Goal: Complete application form

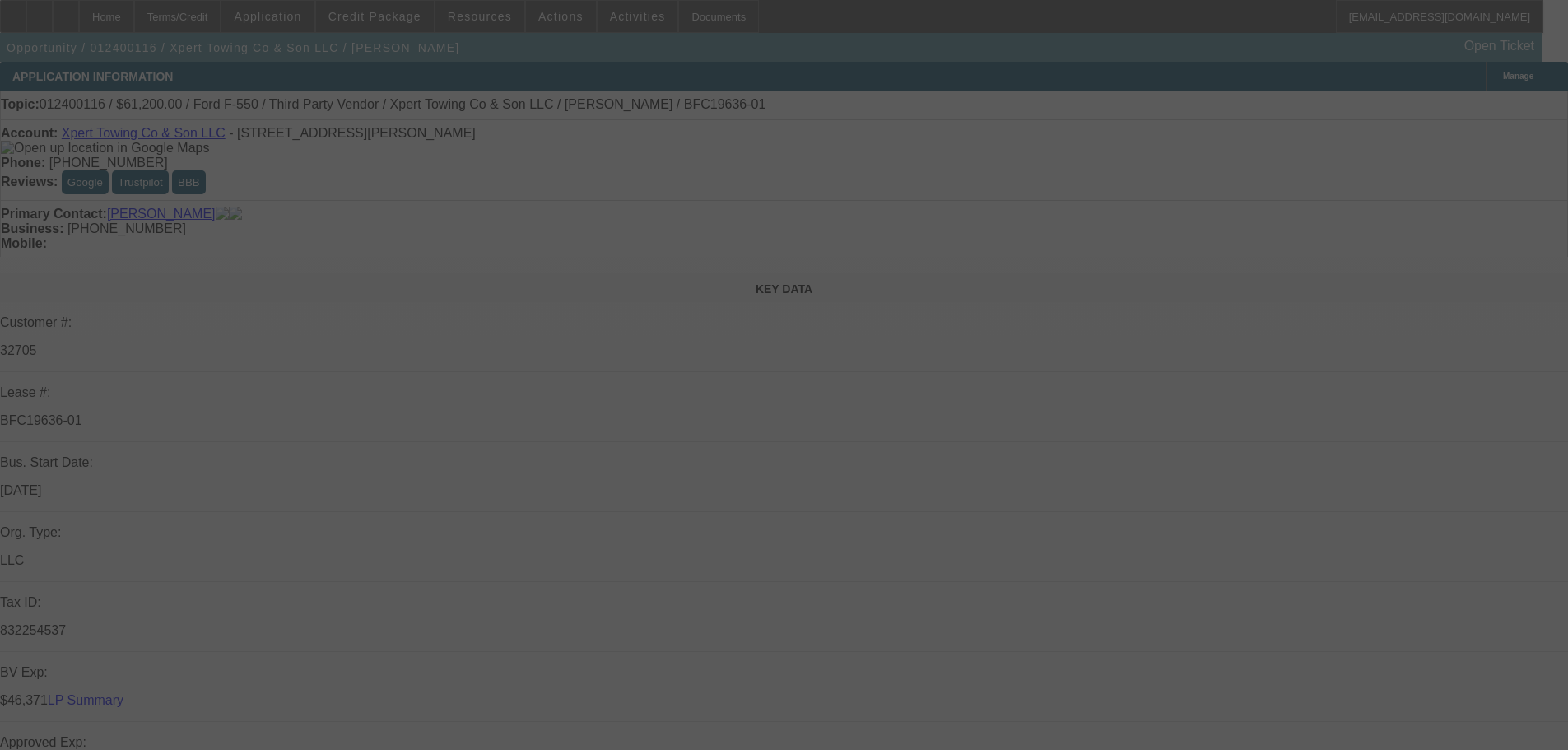
select select "0.15"
select select "2"
select select "0.1"
select select "4"
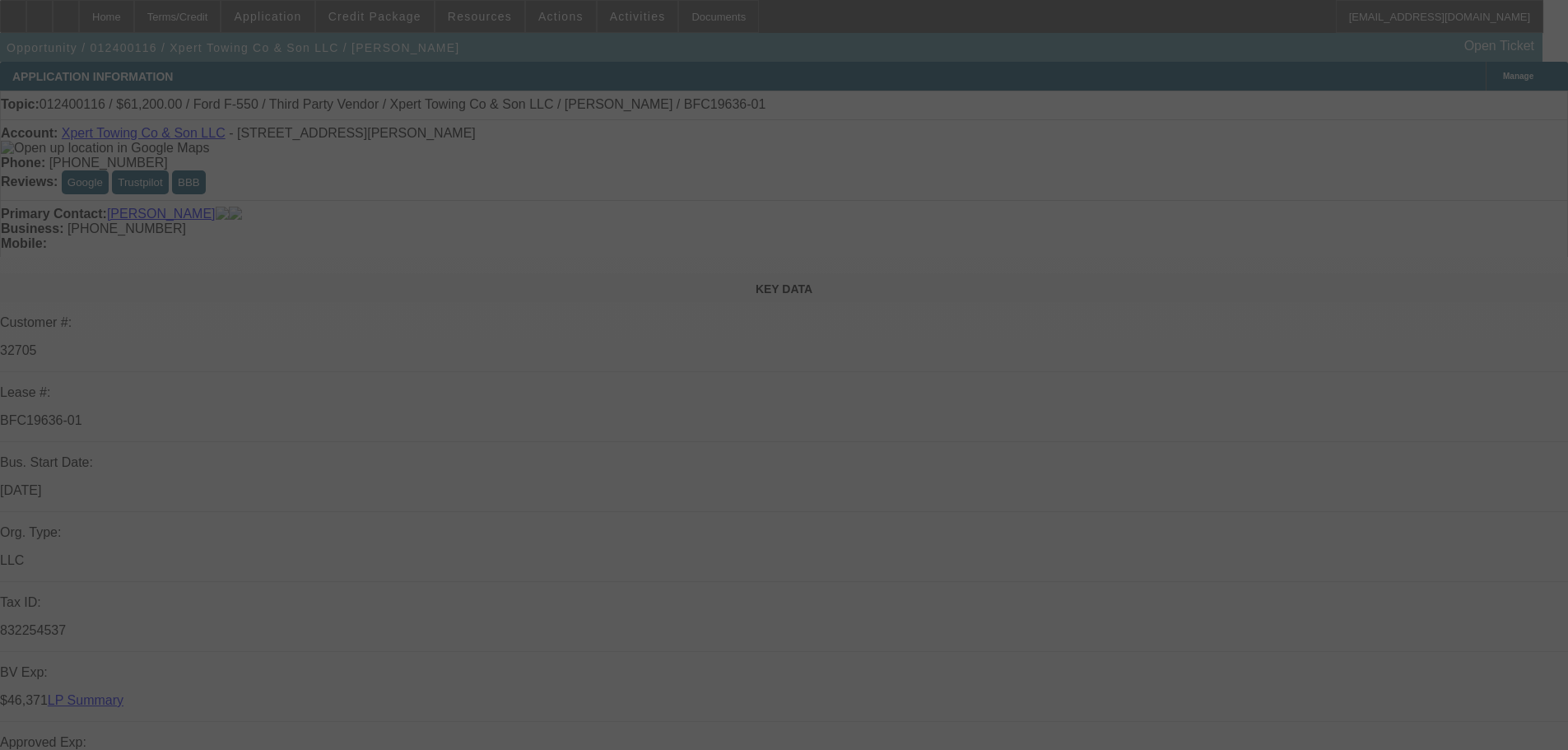
select select "0.15"
select select "2"
select select "0.1"
select select "4"
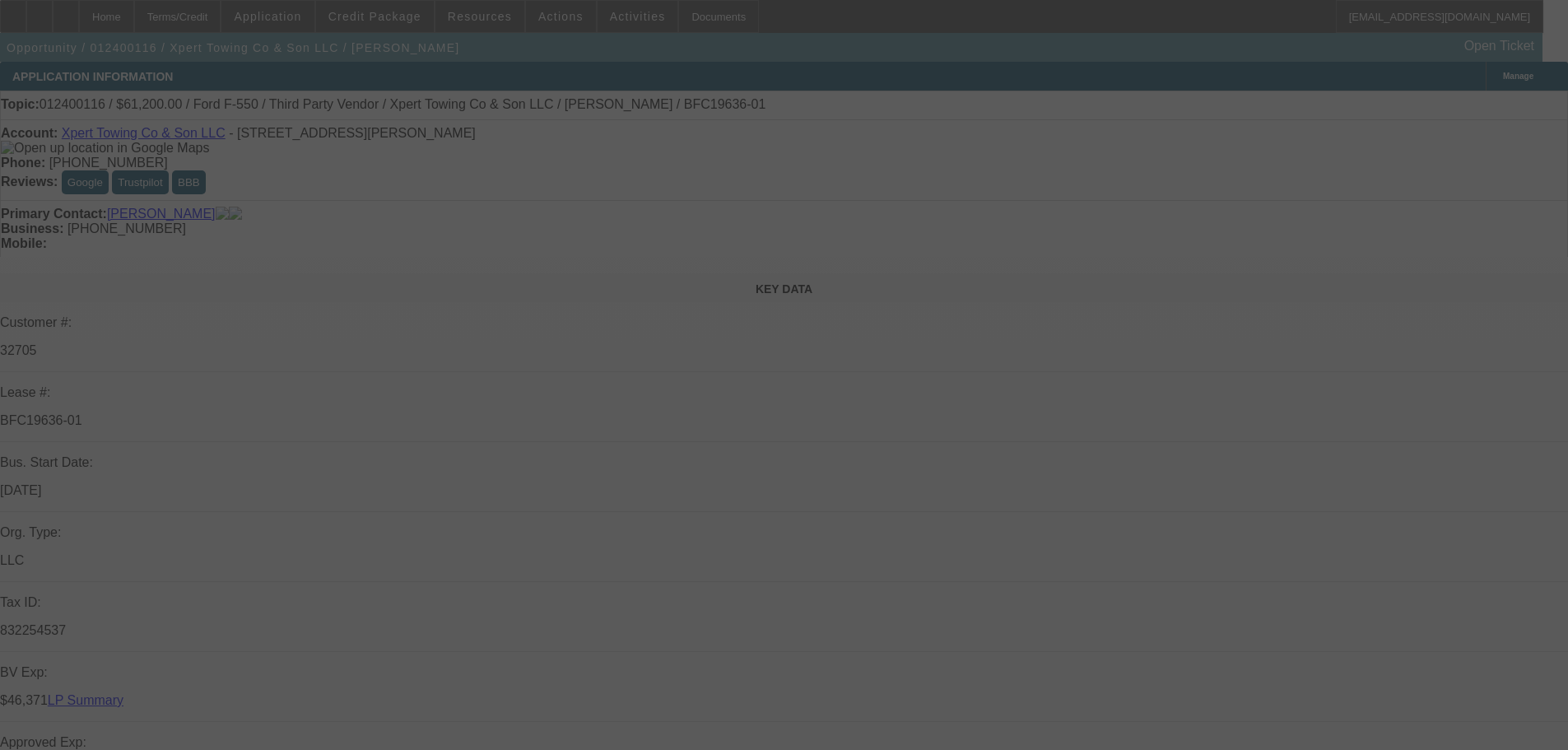
select select "0.15"
select select "2"
select select "0.1"
select select "4"
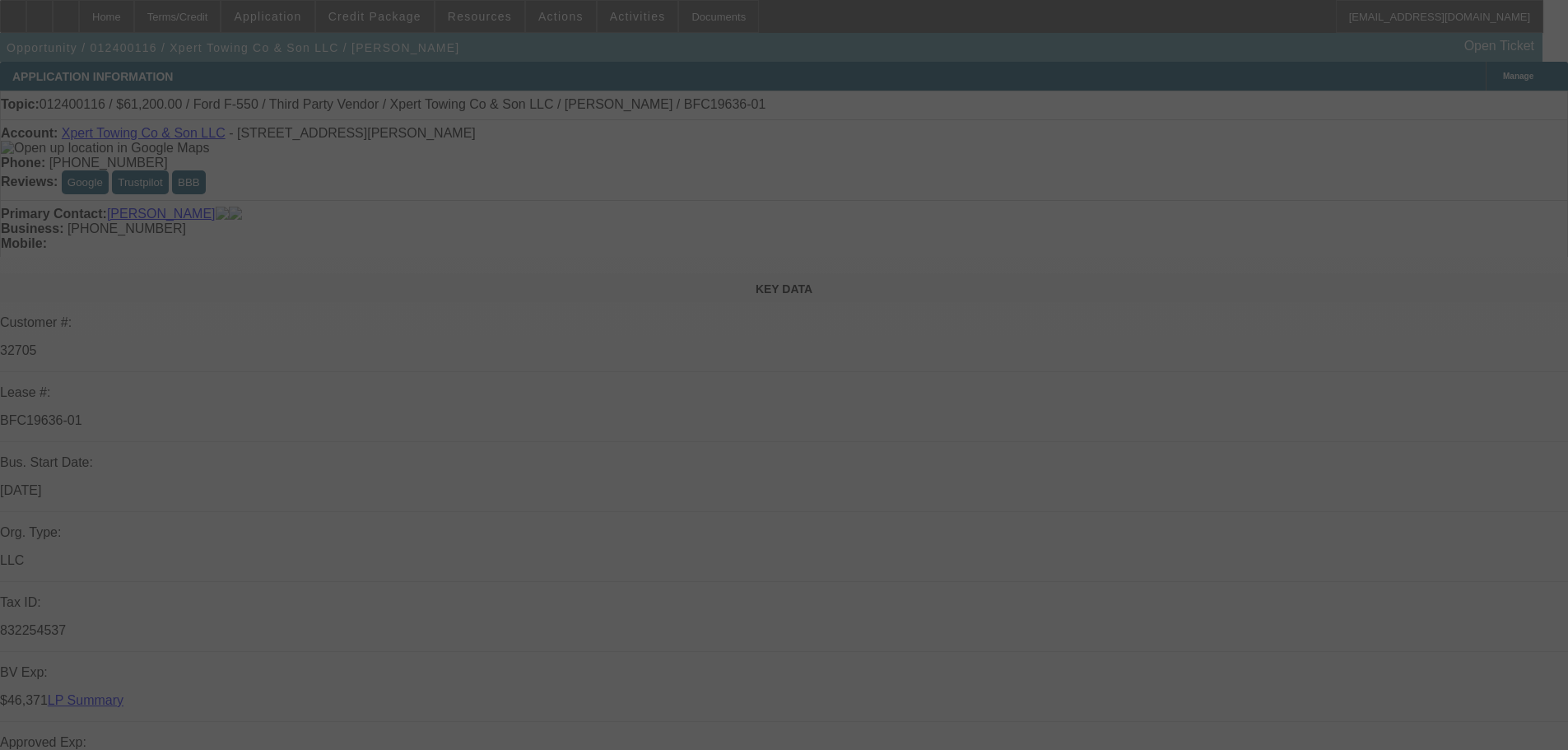
select select "0.15"
select select "2"
select select "0.1"
select select "4"
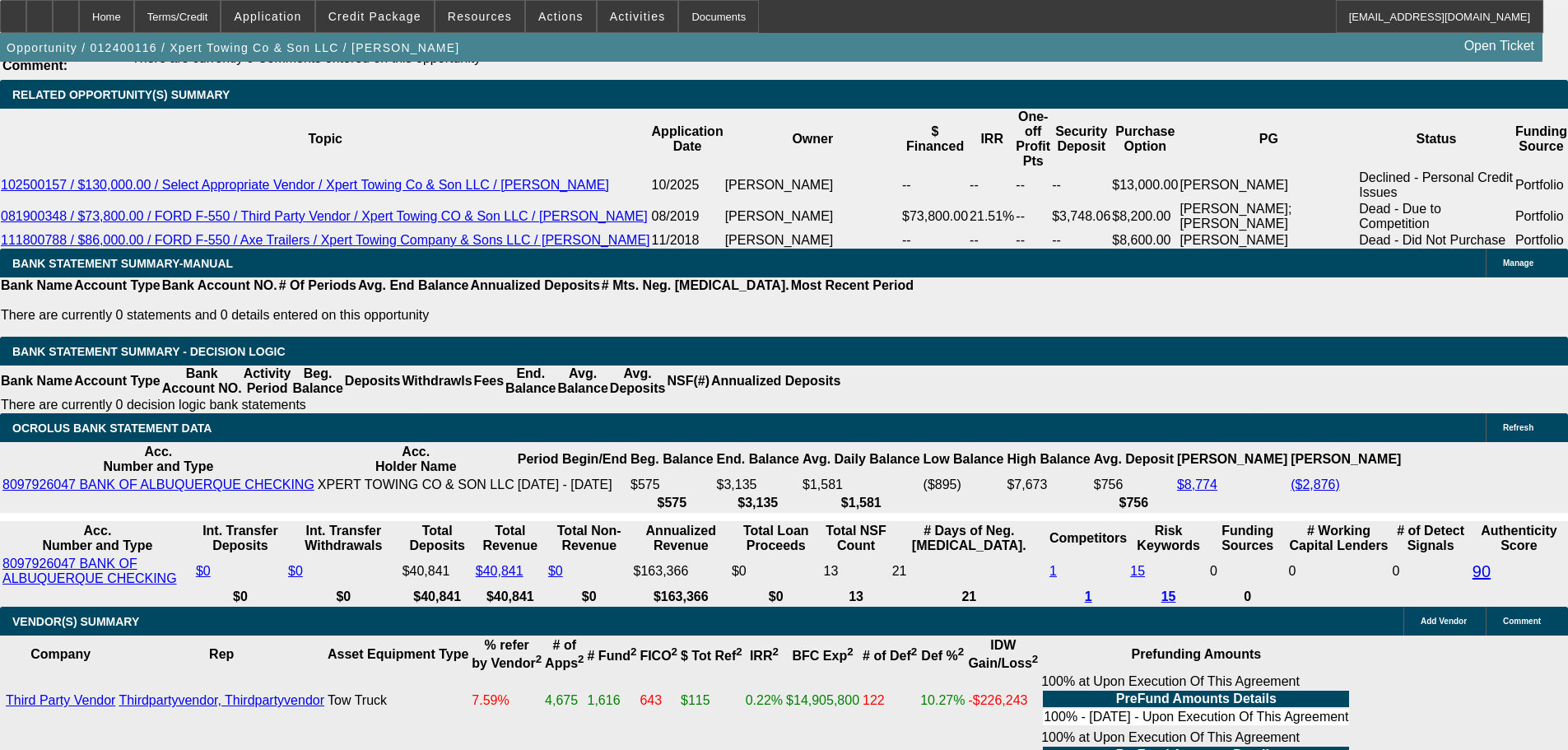
scroll to position [3045, 0]
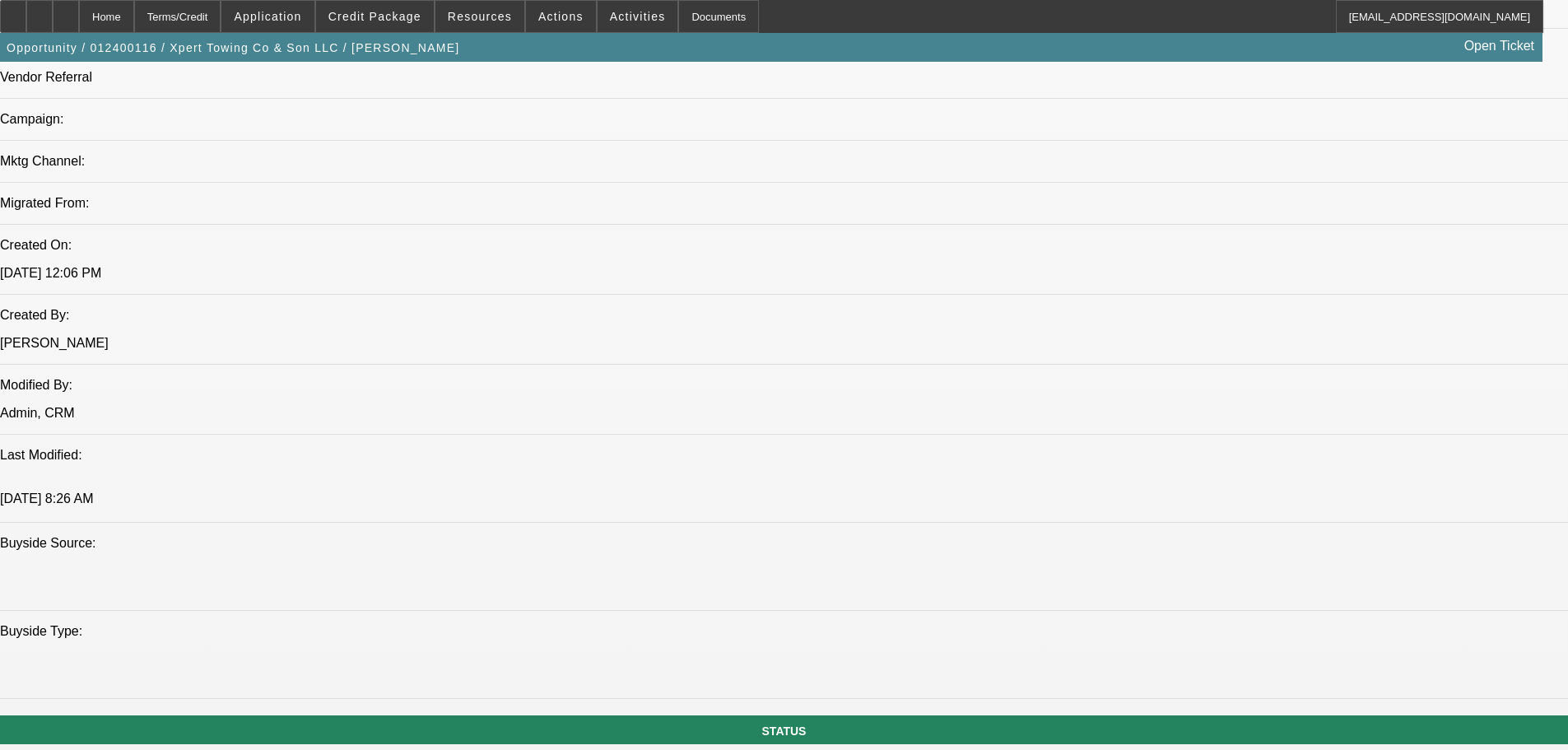
select select "0.15"
select select "2"
select select "0.1"
select select "4"
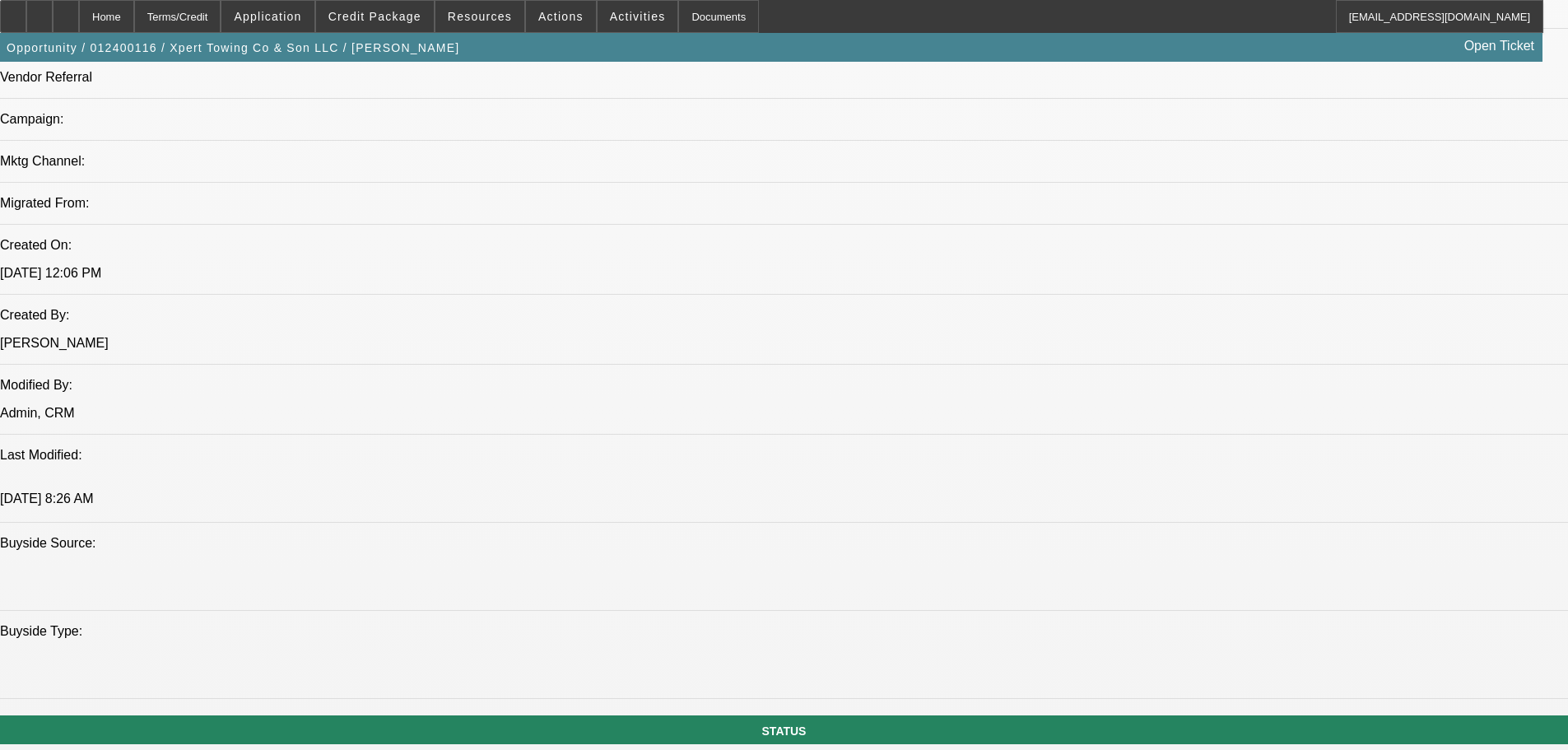
select select "0.15"
select select "2"
select select "0.1"
select select "4"
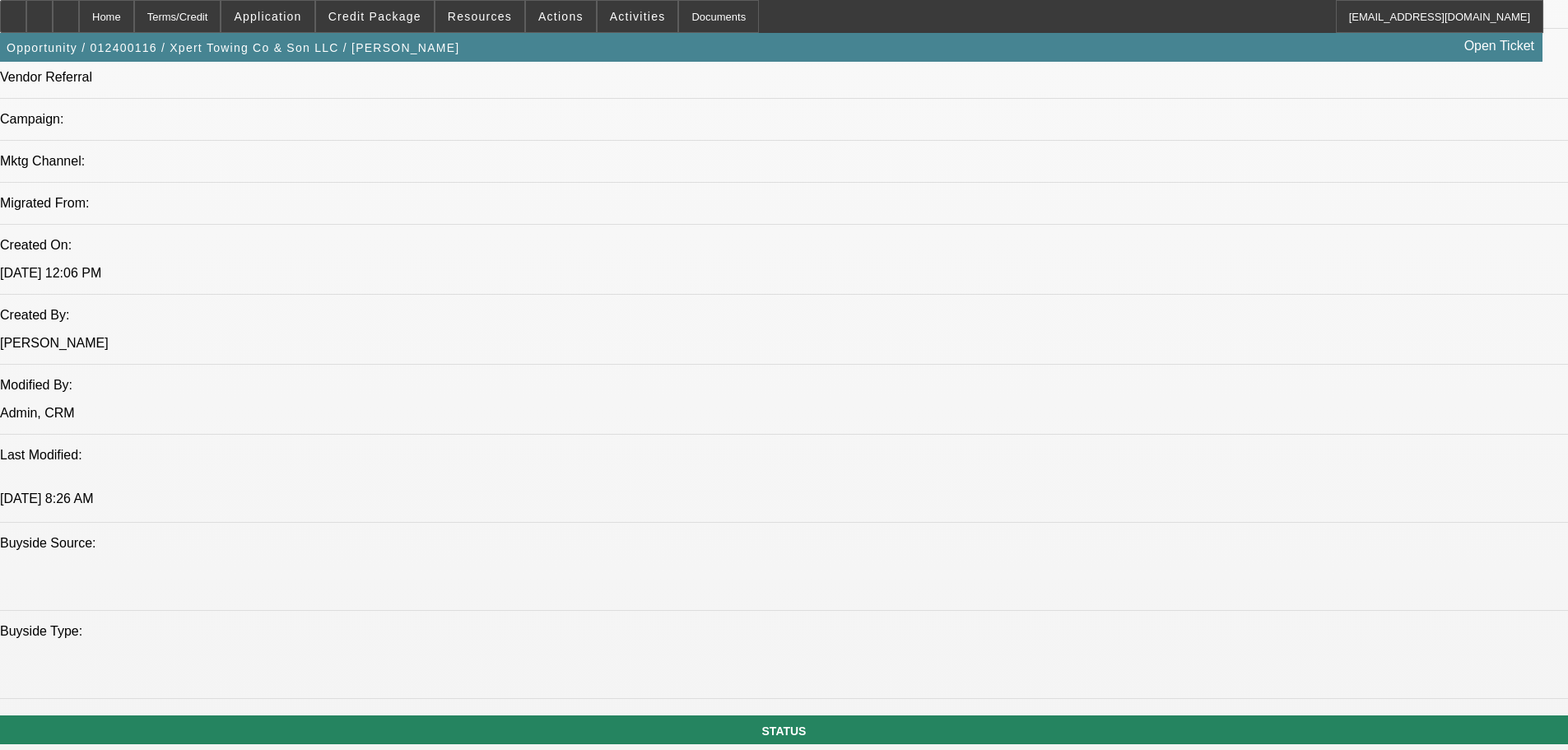
select select "0.15"
select select "2"
select select "0.1"
select select "4"
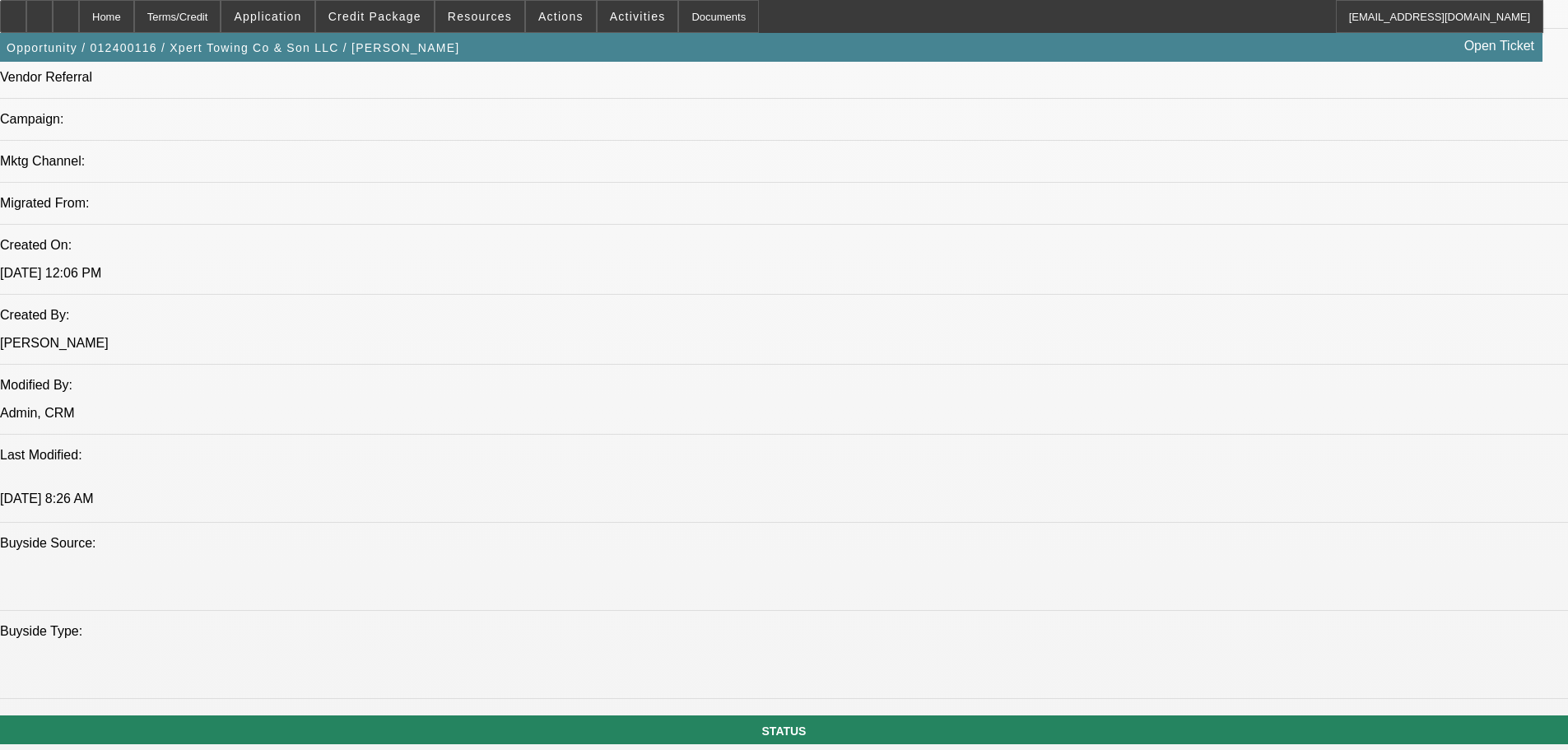
select select "0.15"
select select "2"
select select "0.1"
select select "4"
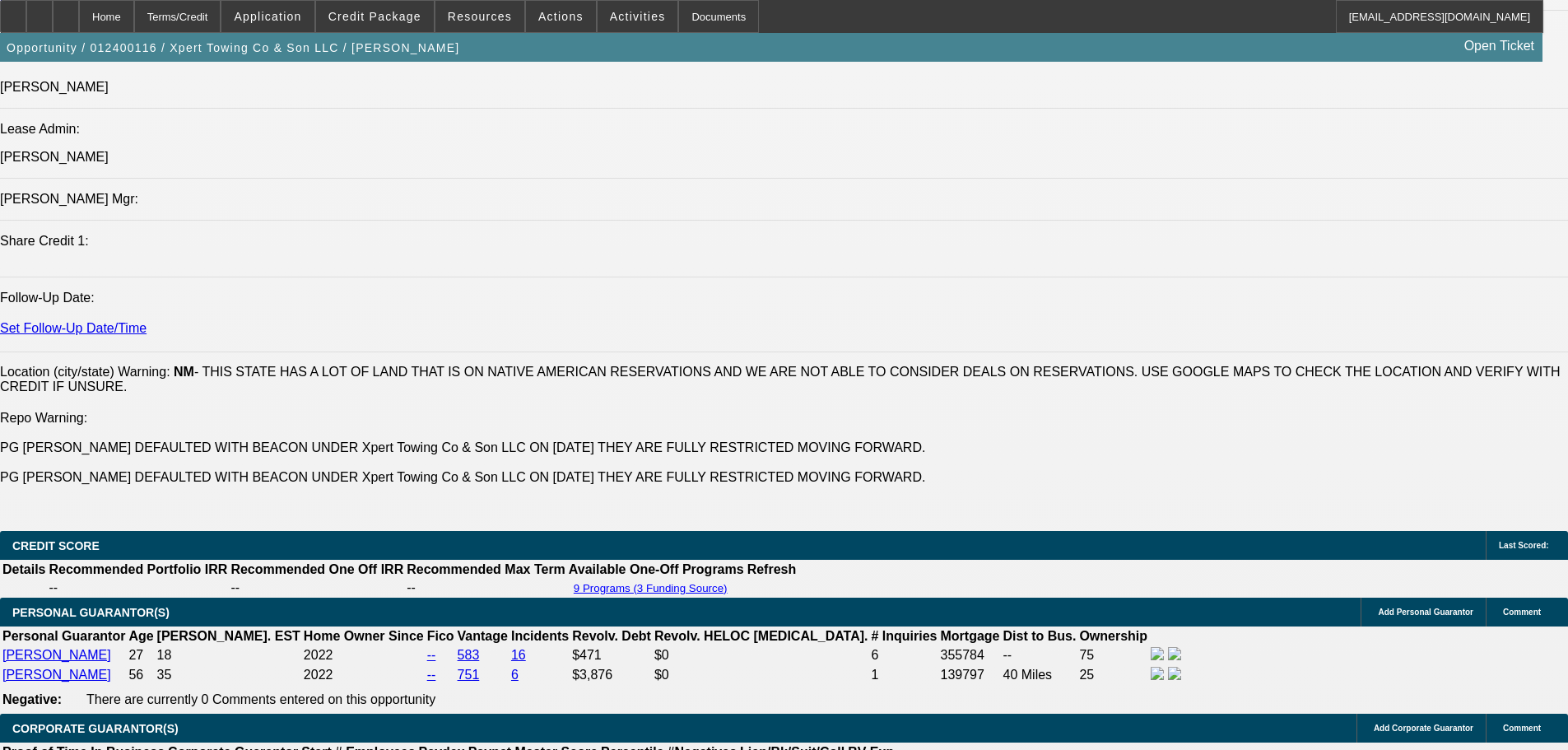
scroll to position [2109, 0]
